Goal: Task Accomplishment & Management: Complete application form

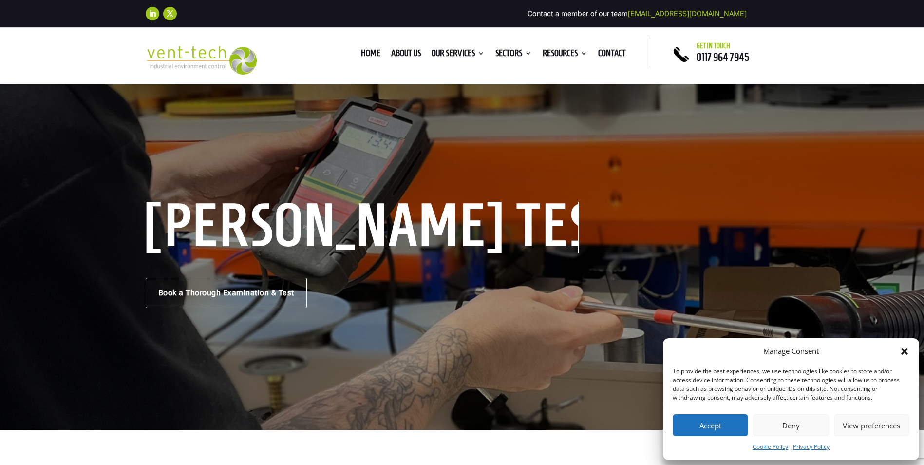
click at [709, 425] on button "Accept" at bounding box center [711, 425] width 76 height 22
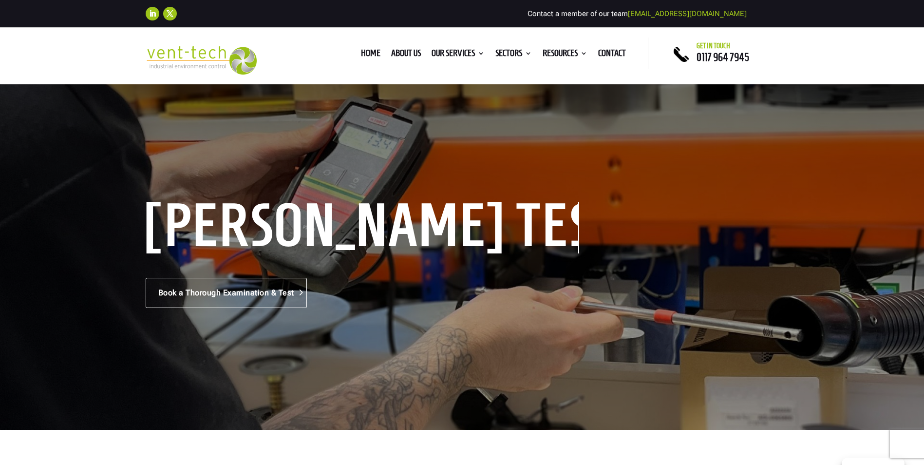
click at [247, 294] on link "Book a Thorough Examination & Test" at bounding box center [226, 293] width 161 height 30
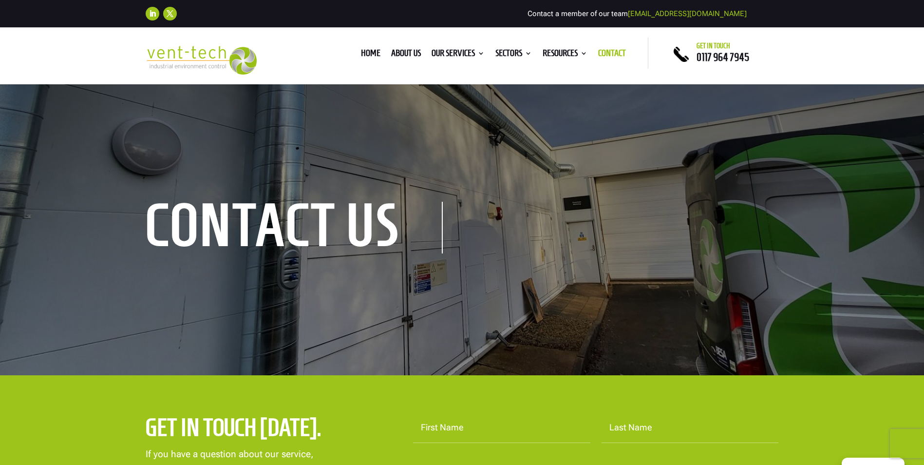
click at [380, 200] on div "contact us" at bounding box center [462, 229] width 924 height 292
click at [374, 212] on h1 "contact us" at bounding box center [294, 228] width 297 height 52
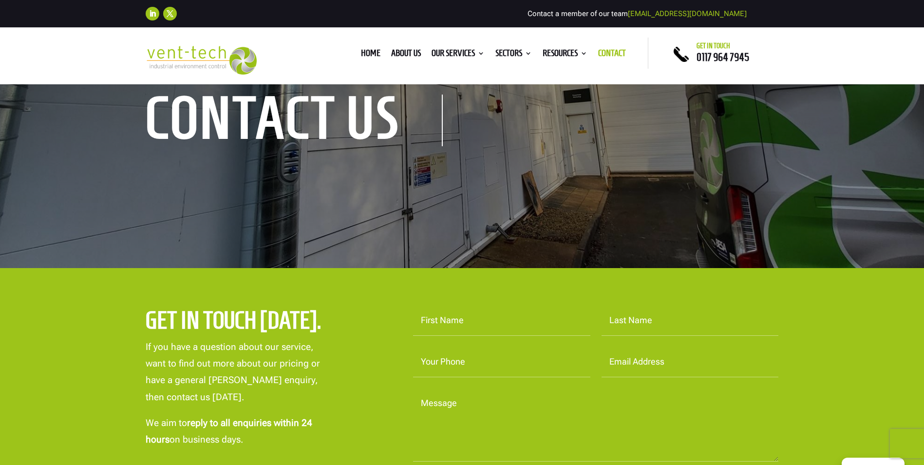
scroll to position [244, 0]
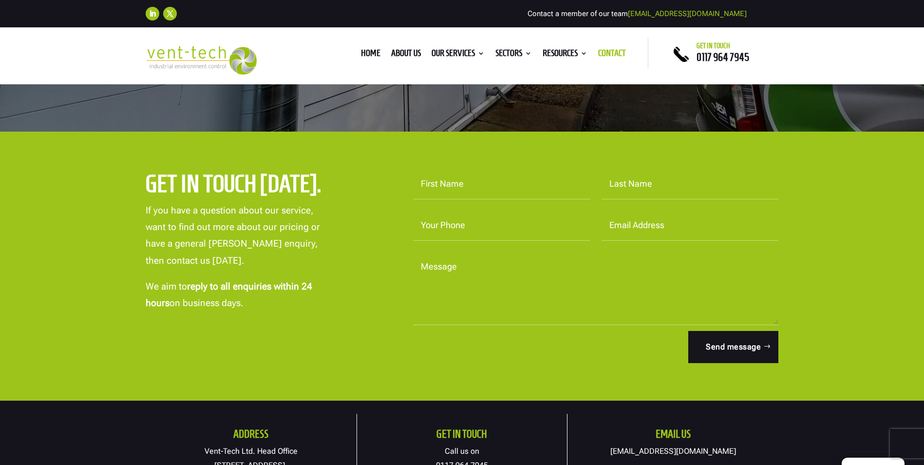
click at [481, 192] on input "First Name" at bounding box center [501, 184] width 177 height 30
type input "kamran"
type input "zafar"
type input "07974400333"
type input "kamran@pscmif.co.uk"
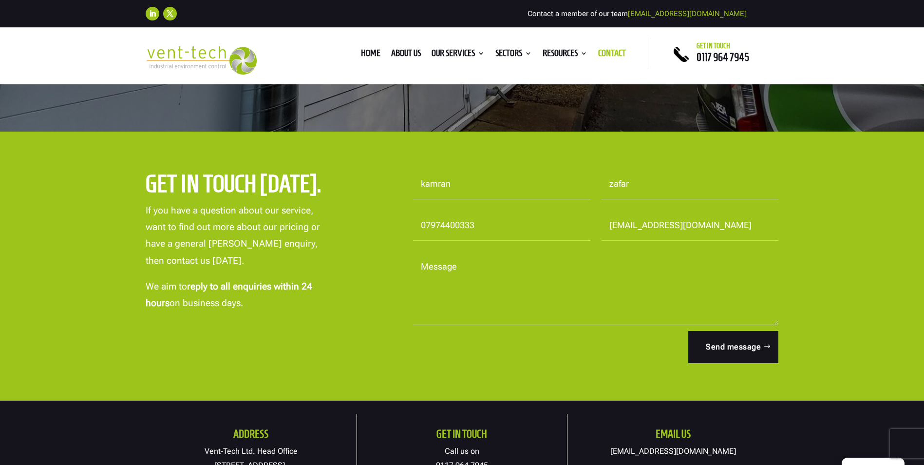
drag, startPoint x: 529, startPoint y: 228, endPoint x: 402, endPoint y: 227, distance: 126.2
click at [402, 227] on p "Your Phone 07974400333" at bounding box center [496, 225] width 189 height 30
type input "01213841029"
click at [538, 274] on textarea "Message" at bounding box center [596, 288] width 366 height 73
type textarea "COSHH LEV test for spray booth."
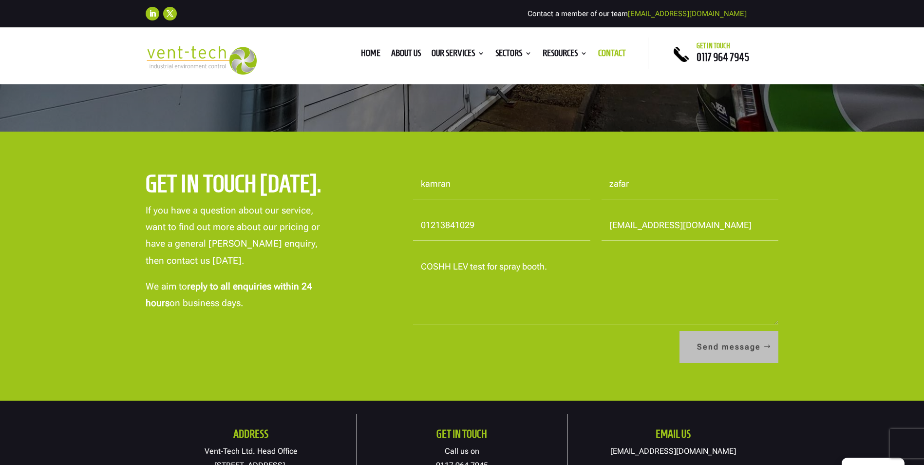
click at [744, 344] on button "Send message" at bounding box center [729, 347] width 99 height 32
